Goal: Task Accomplishment & Management: Complete application form

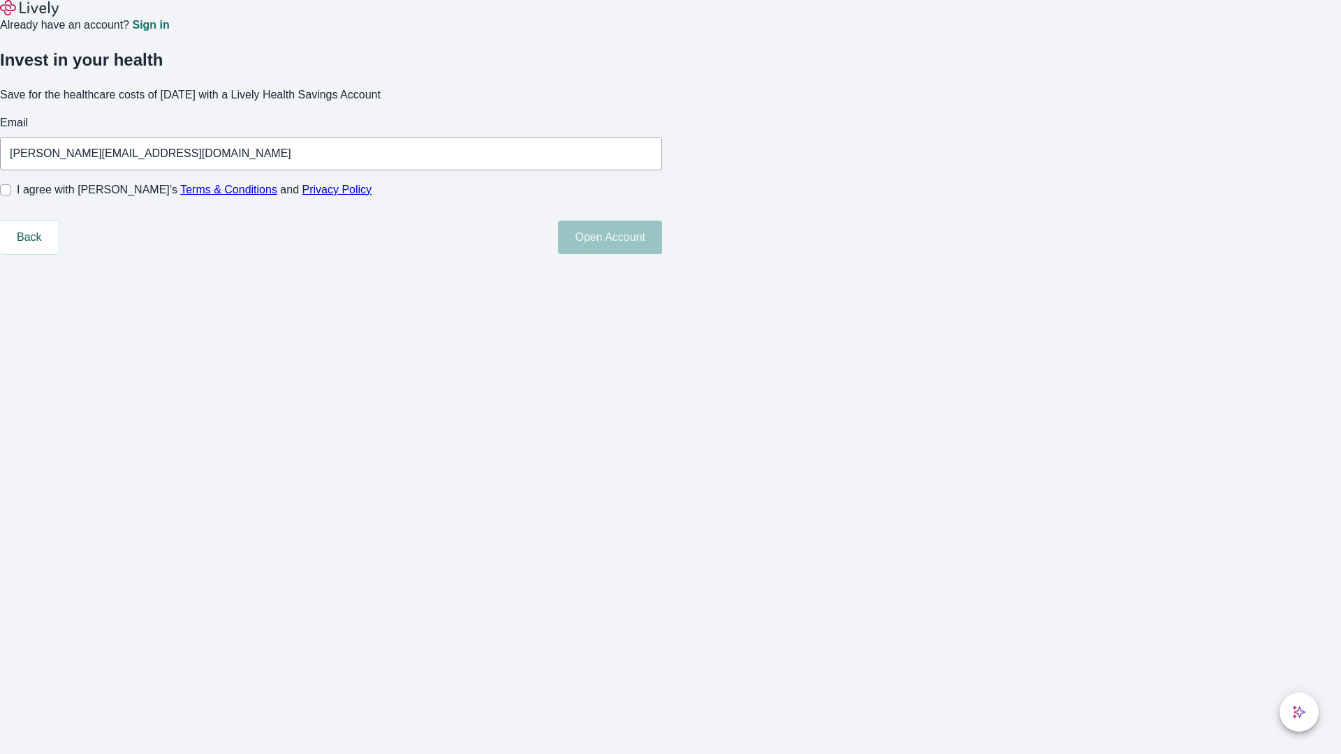
click at [11, 196] on input "I agree with Lively’s Terms & Conditions and Privacy Policy" at bounding box center [5, 189] width 11 height 11
checkbox input "true"
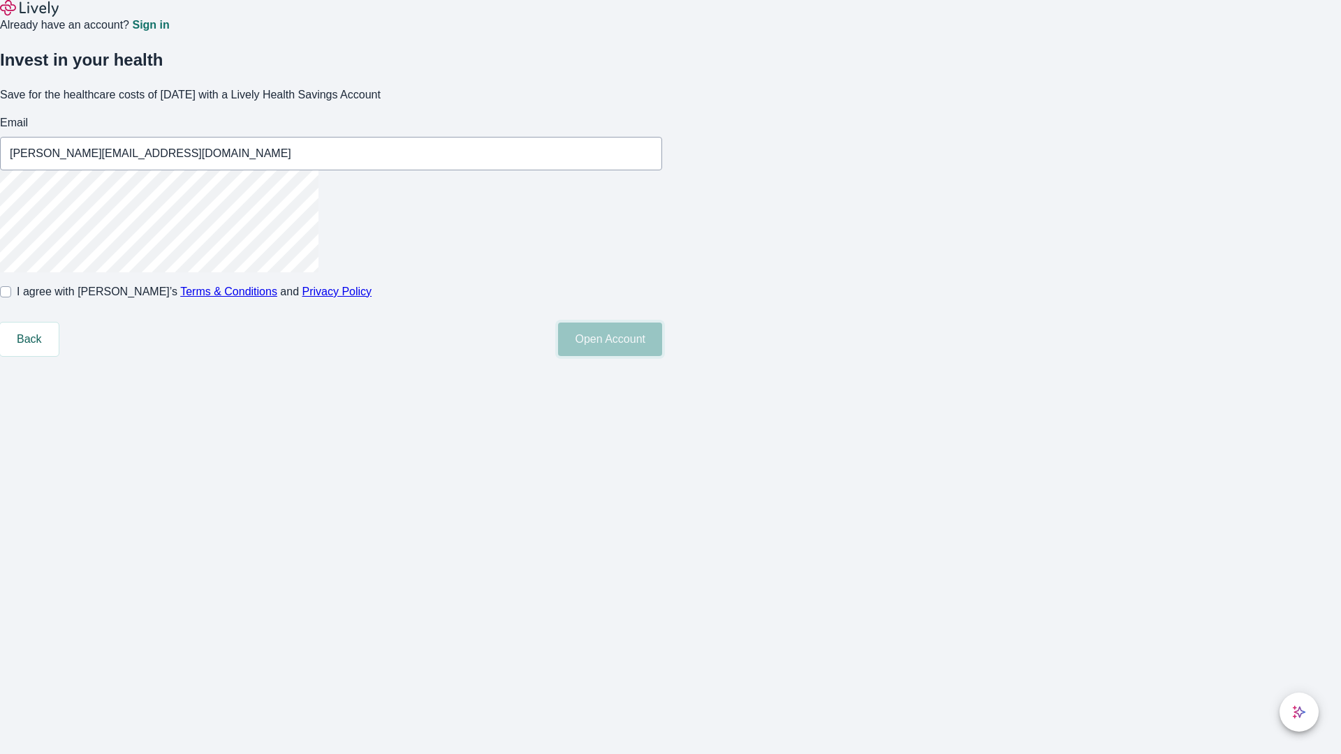
click at [662, 356] on button "Open Account" at bounding box center [610, 340] width 104 height 34
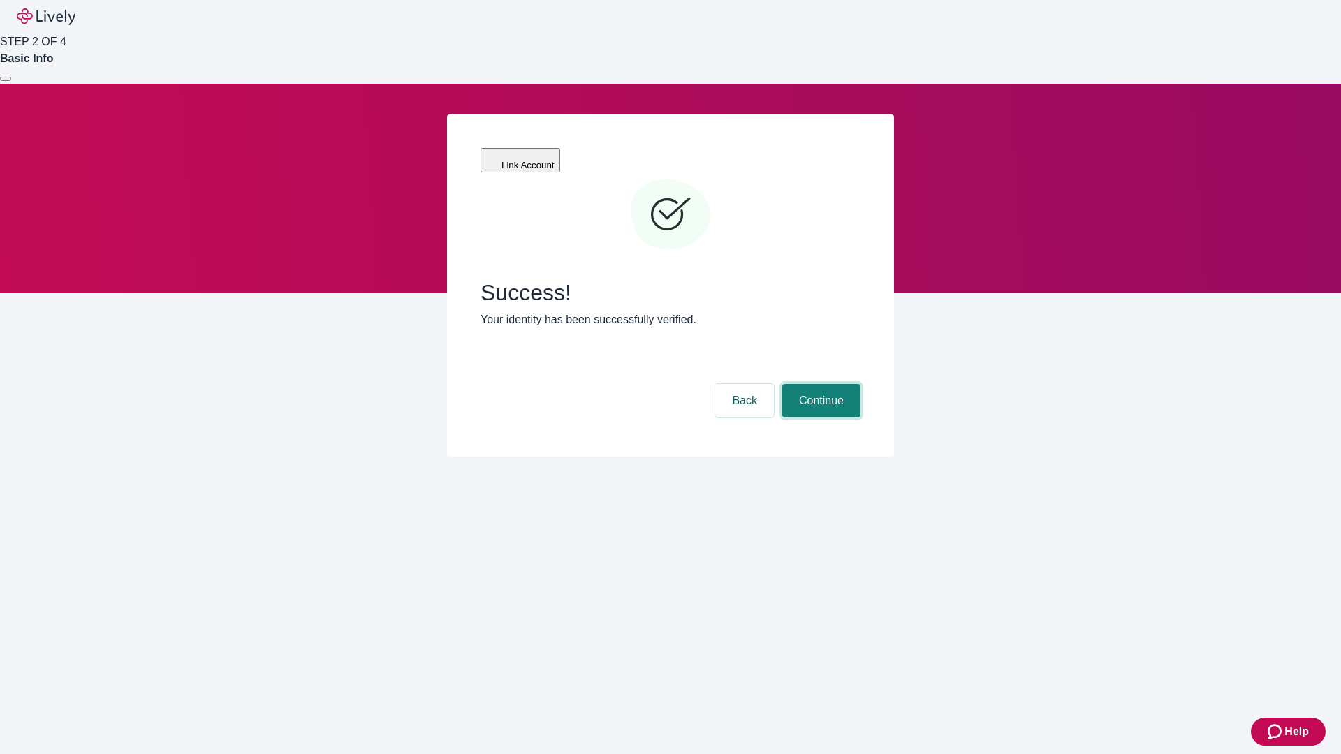
click at [819, 384] on button "Continue" at bounding box center [821, 401] width 78 height 34
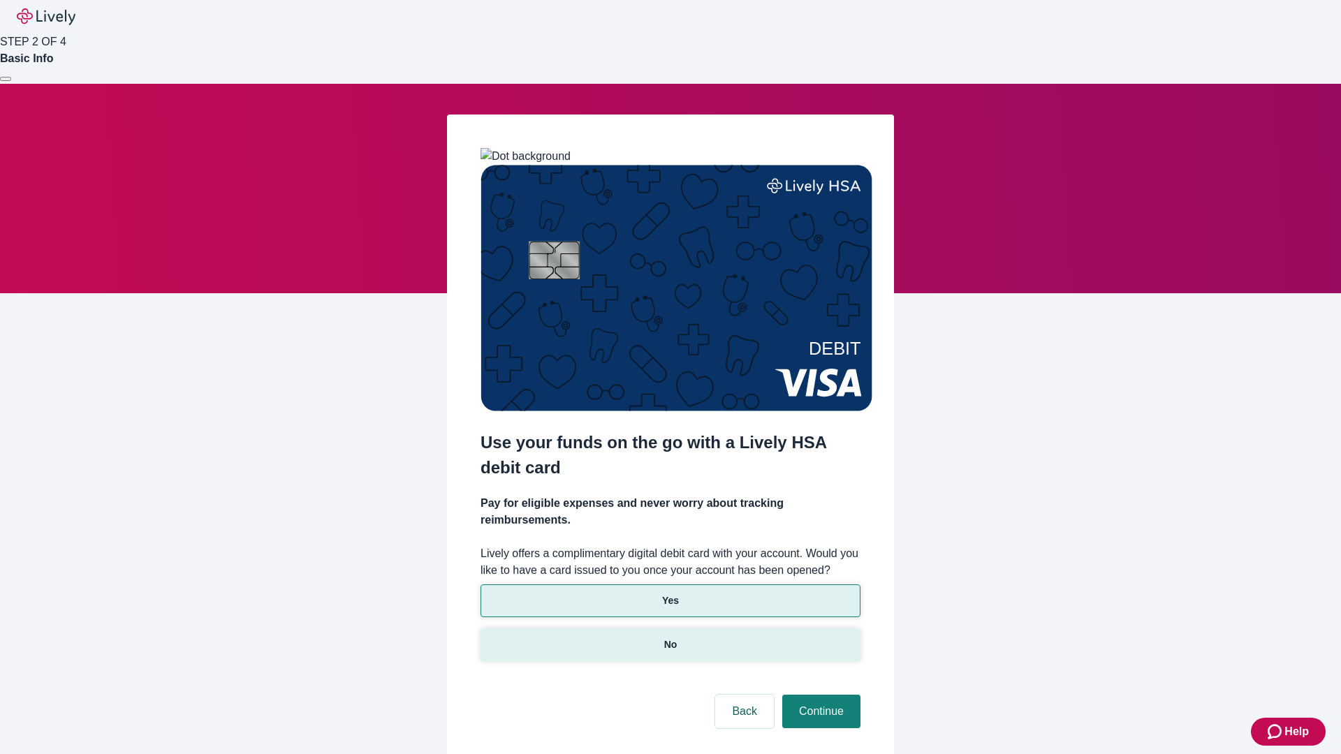
click at [670, 637] on p "No" at bounding box center [670, 644] width 13 height 15
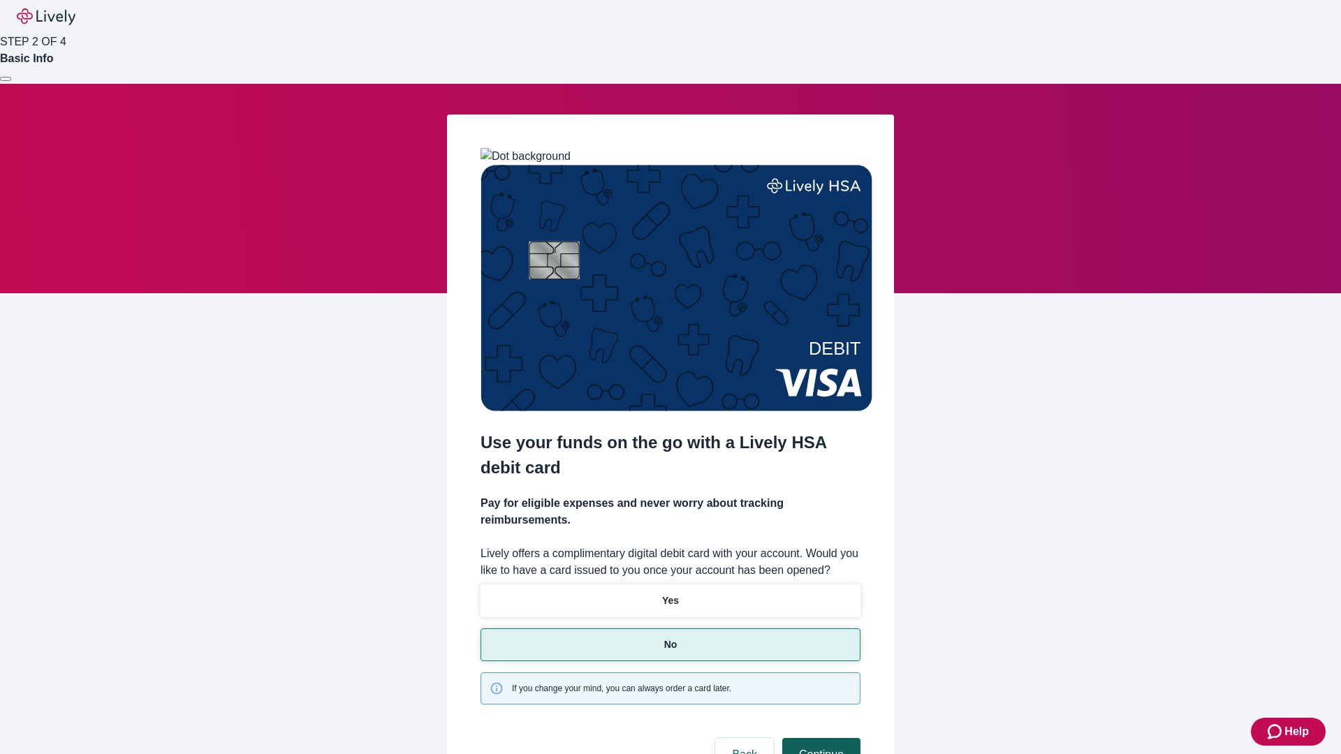
click at [819, 738] on button "Continue" at bounding box center [821, 755] width 78 height 34
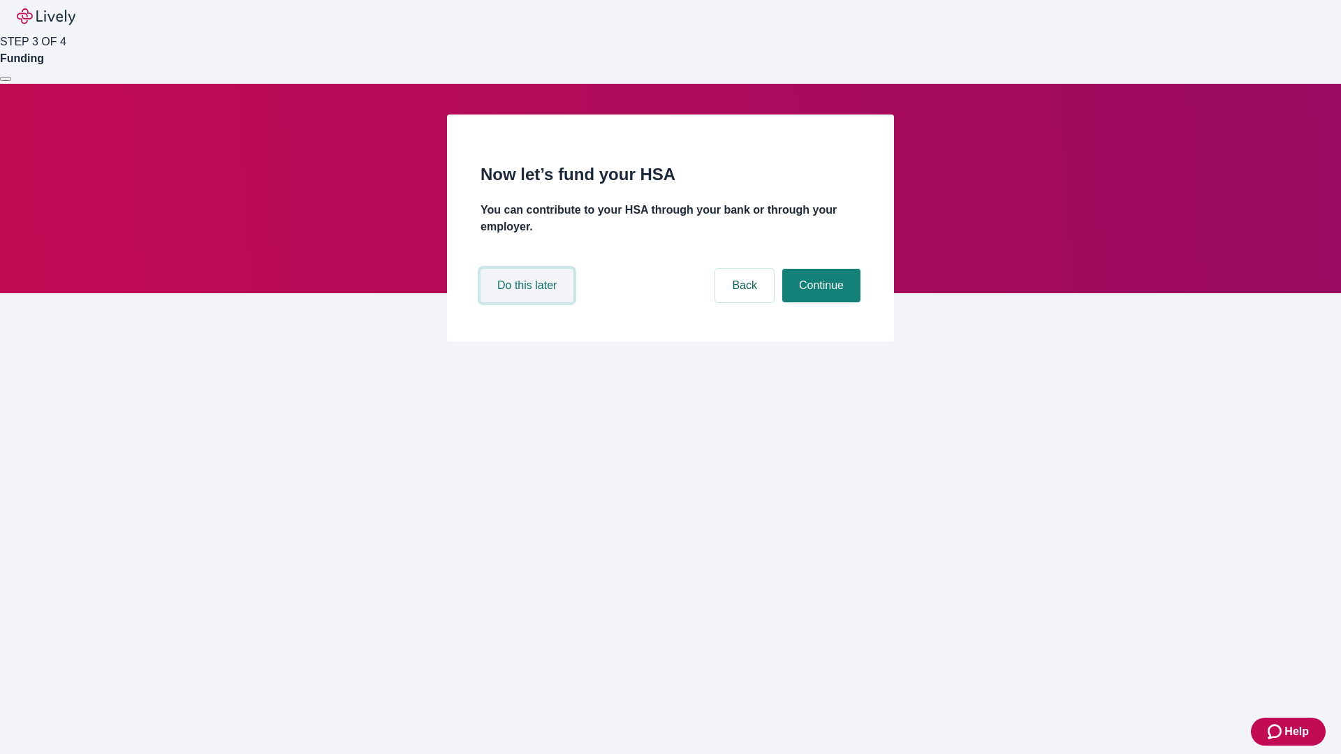
click at [529, 302] on button "Do this later" at bounding box center [526, 286] width 93 height 34
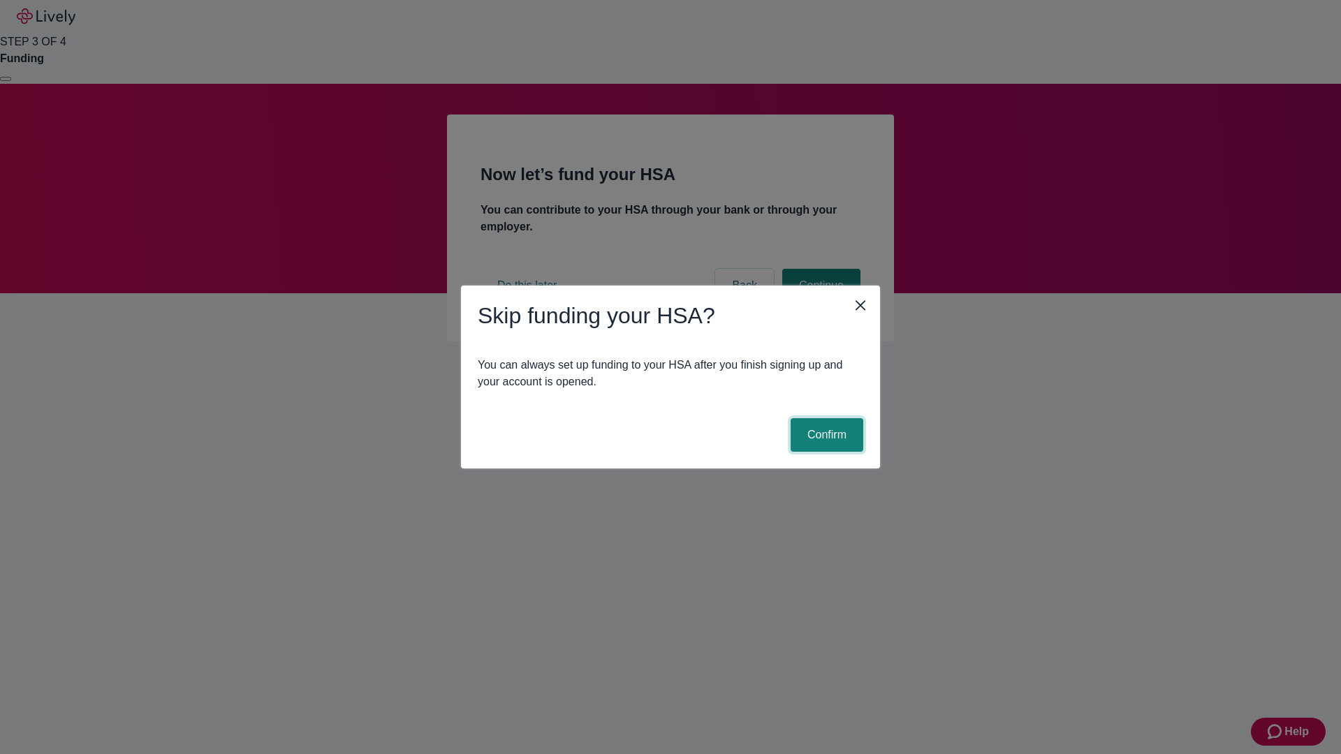
click at [825, 435] on button "Confirm" at bounding box center [826, 435] width 73 height 34
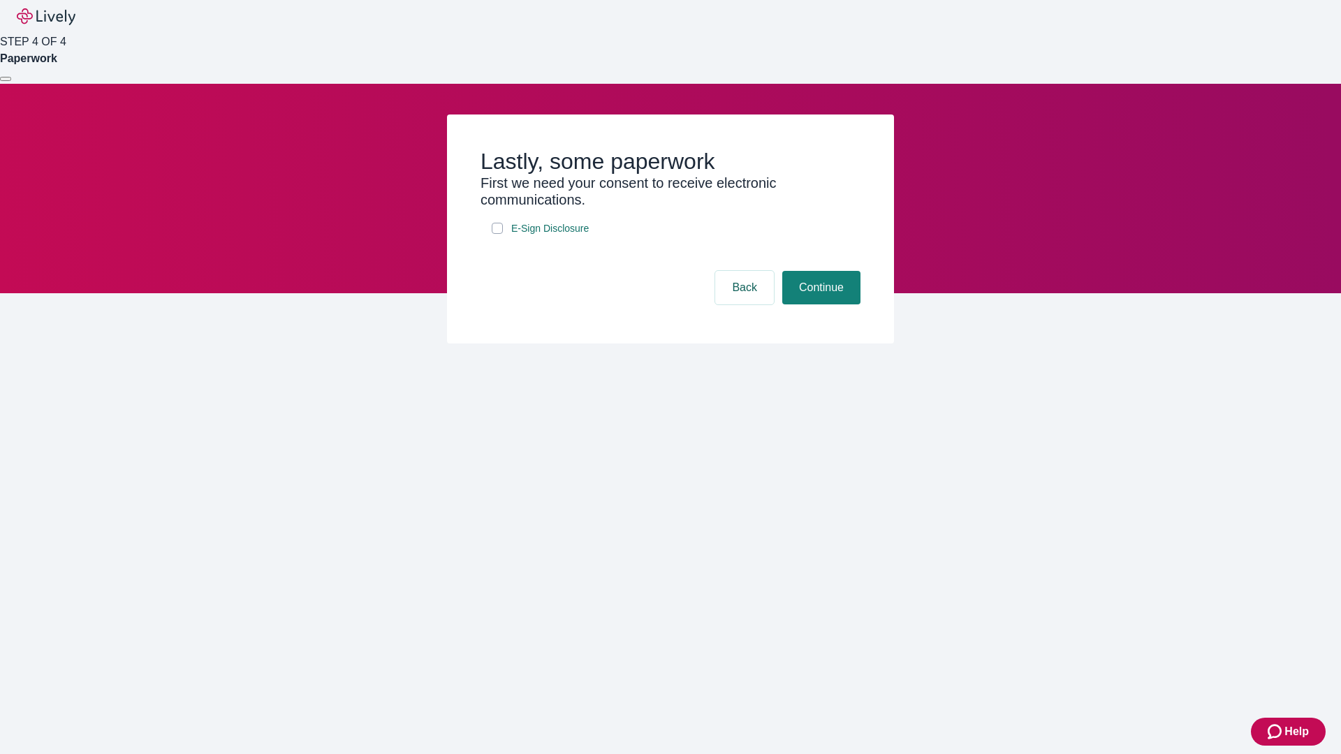
click at [497, 234] on input "E-Sign Disclosure" at bounding box center [497, 228] width 11 height 11
checkbox input "true"
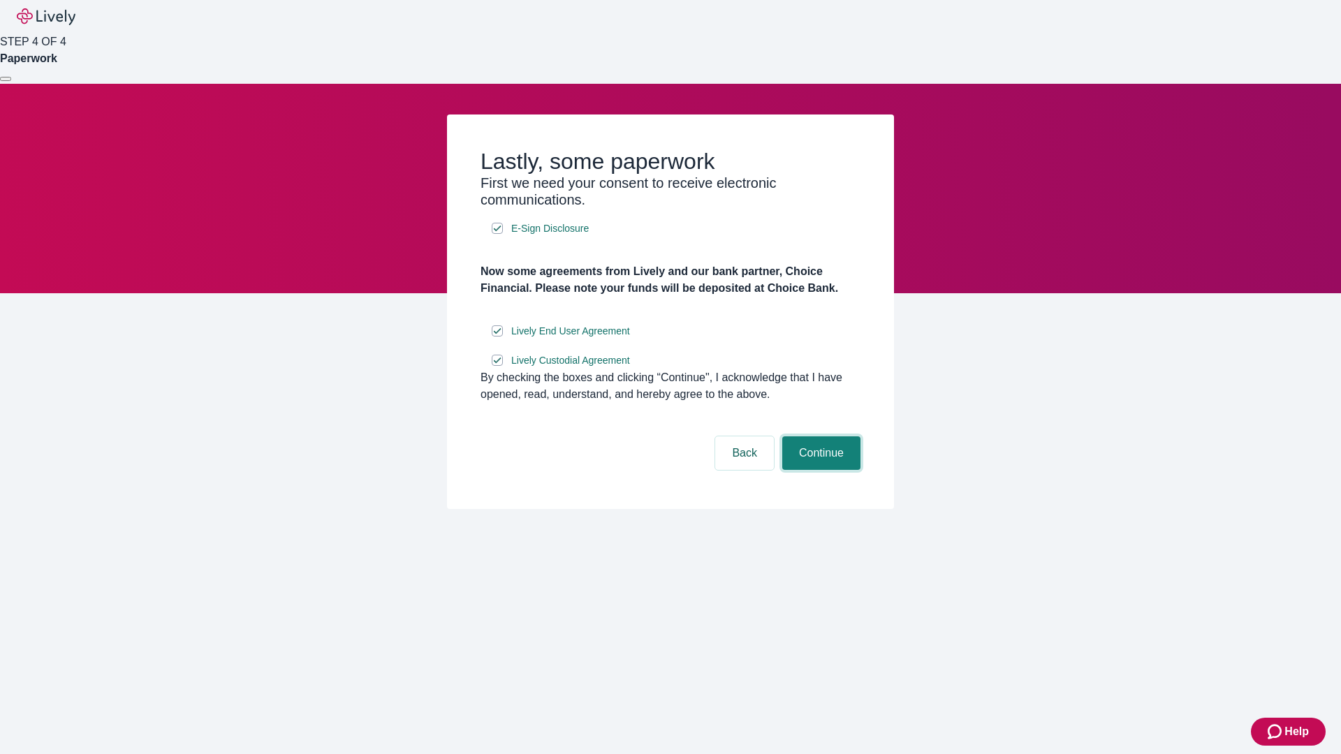
click at [819, 470] on button "Continue" at bounding box center [821, 453] width 78 height 34
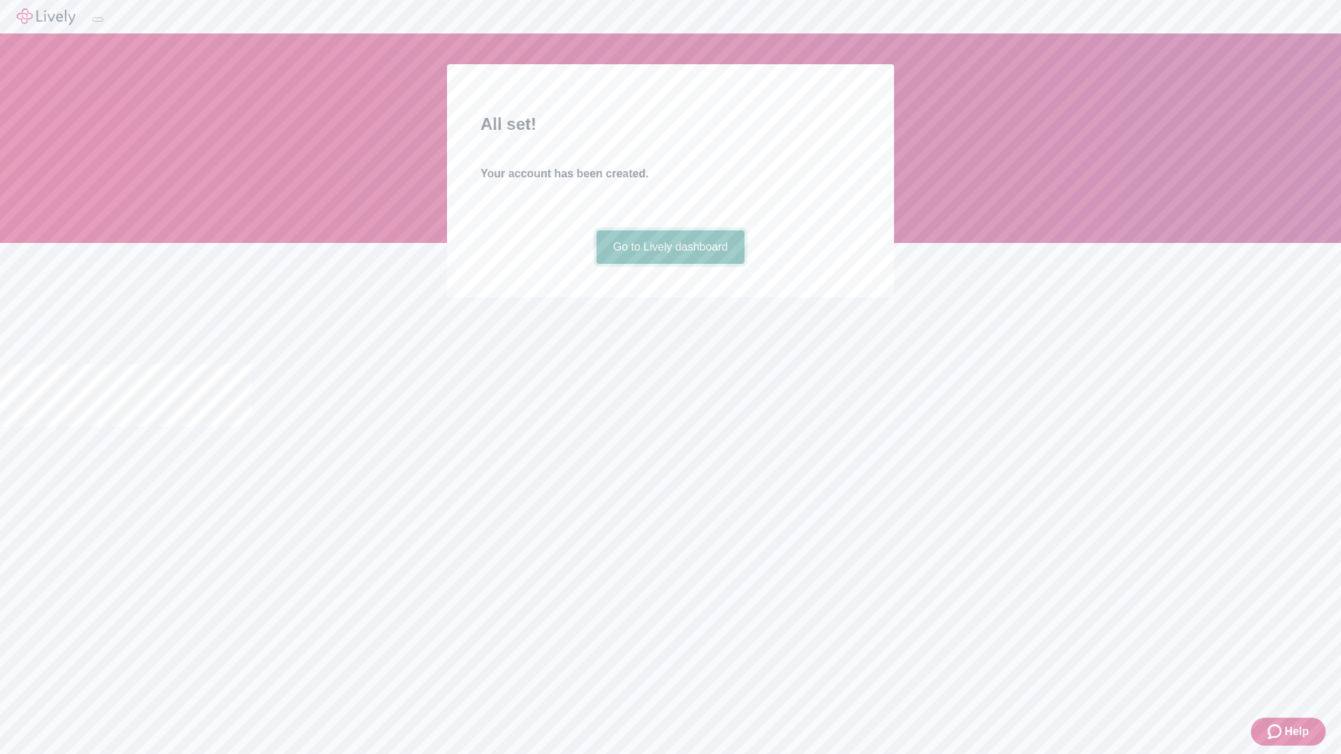
click at [670, 264] on link "Go to Lively dashboard" at bounding box center [670, 247] width 149 height 34
